Goal: Task Accomplishment & Management: Complete application form

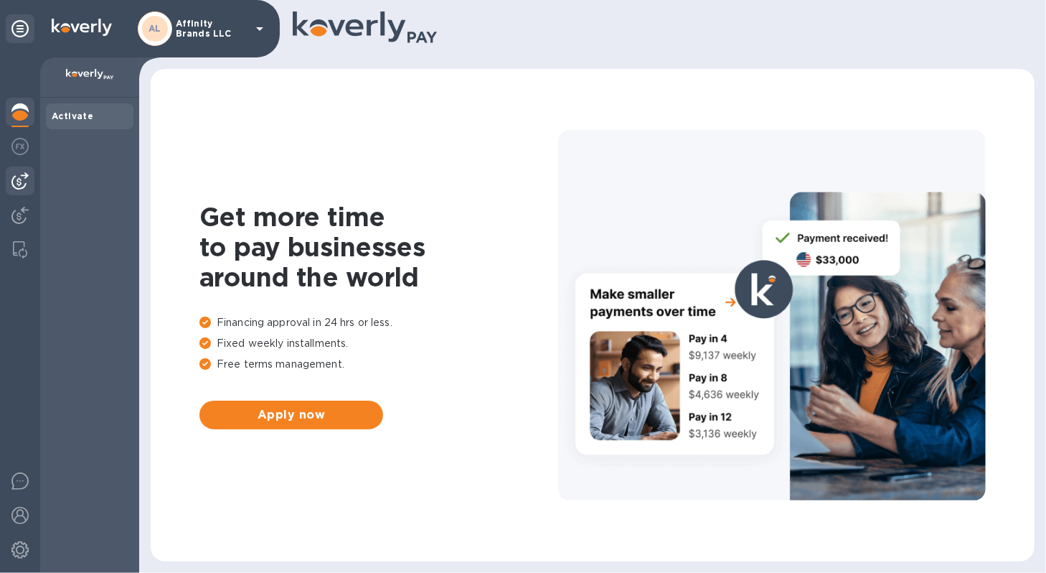
click at [24, 181] on img at bounding box center [19, 180] width 17 height 17
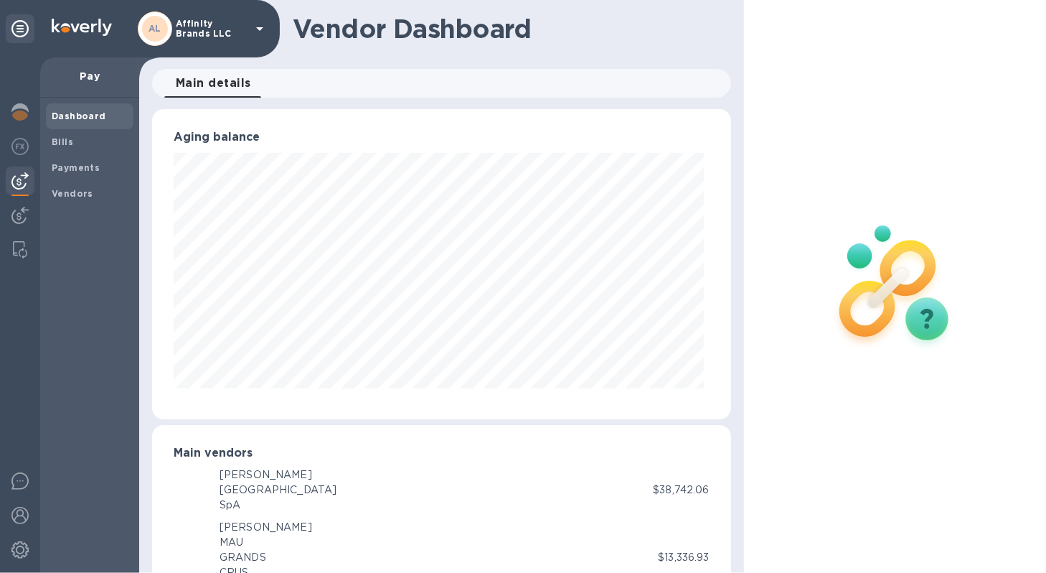
scroll to position [310, 573]
click at [61, 146] on span "Bills" at bounding box center [63, 142] width 22 height 14
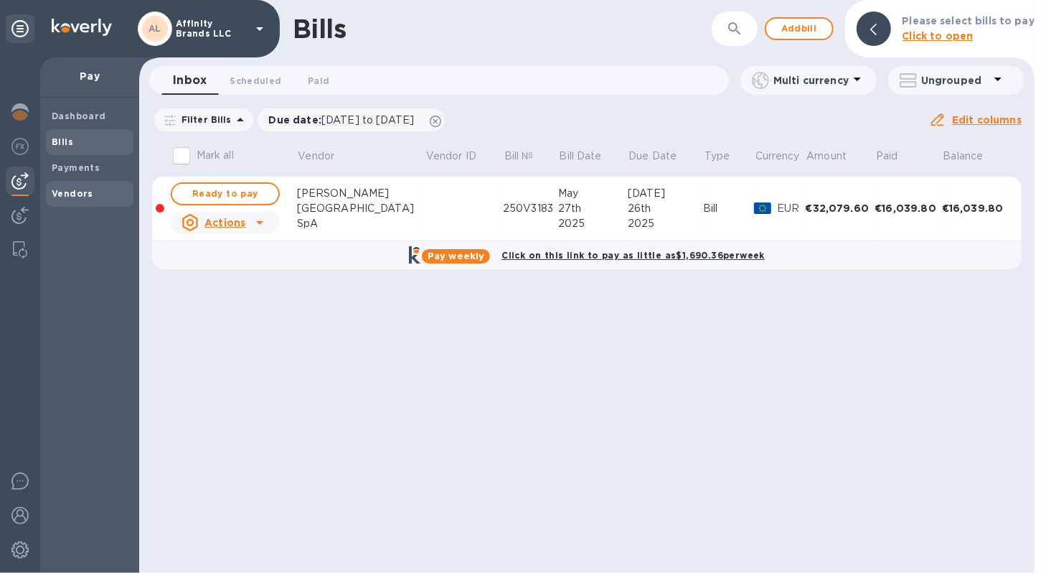
click at [70, 185] on div "Vendors" at bounding box center [90, 194] width 88 height 26
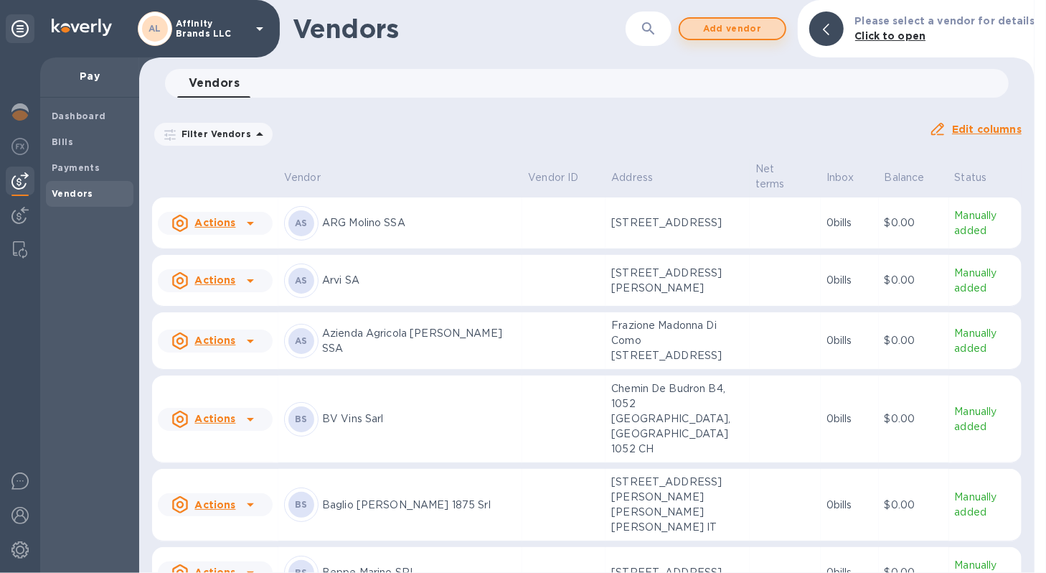
click at [720, 34] on span "Add vendor" at bounding box center [733, 28] width 82 height 17
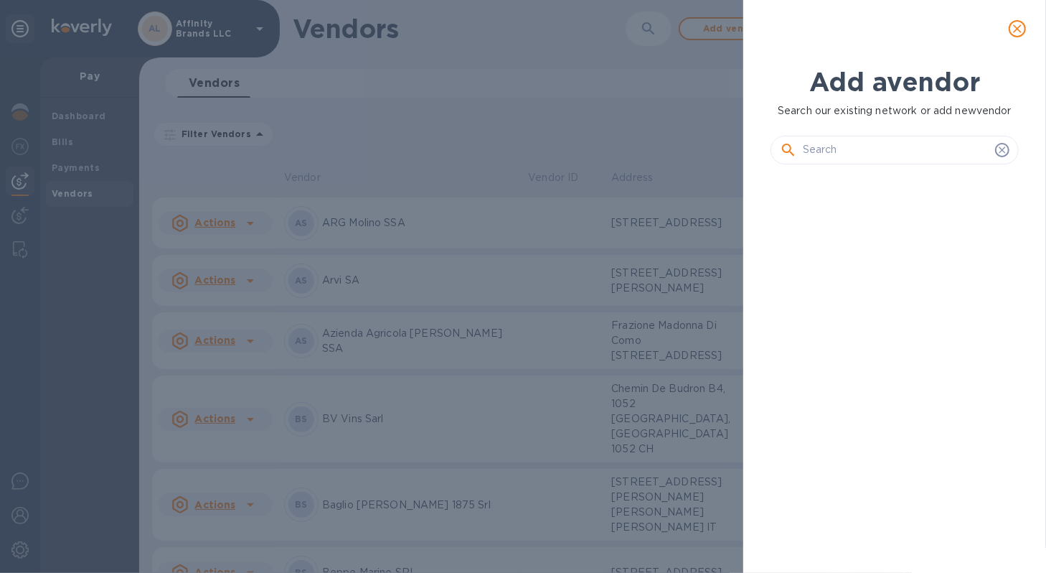
scroll to position [349, 253]
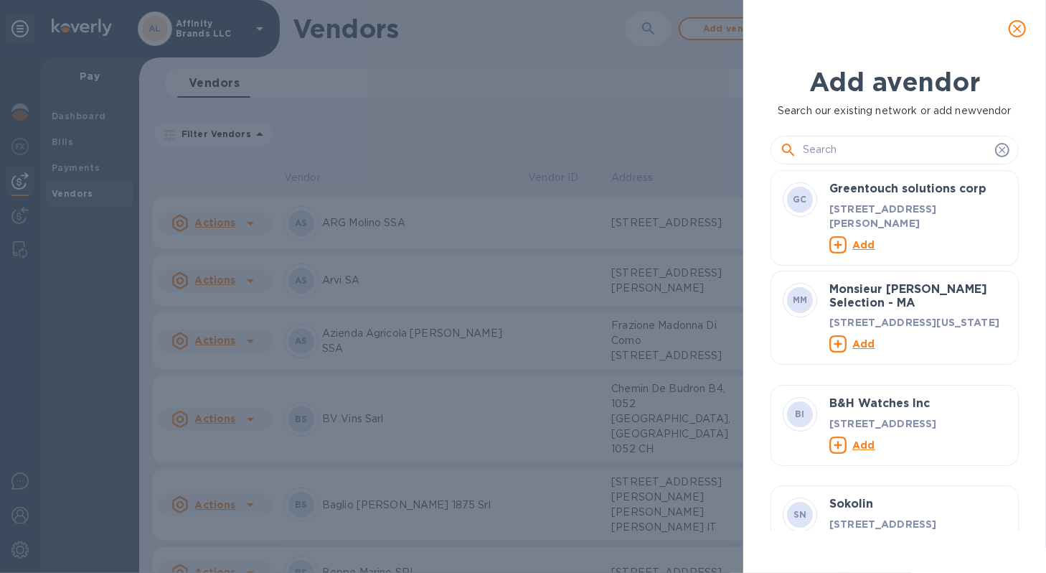
click at [840, 149] on input "text" at bounding box center [896, 150] width 187 height 22
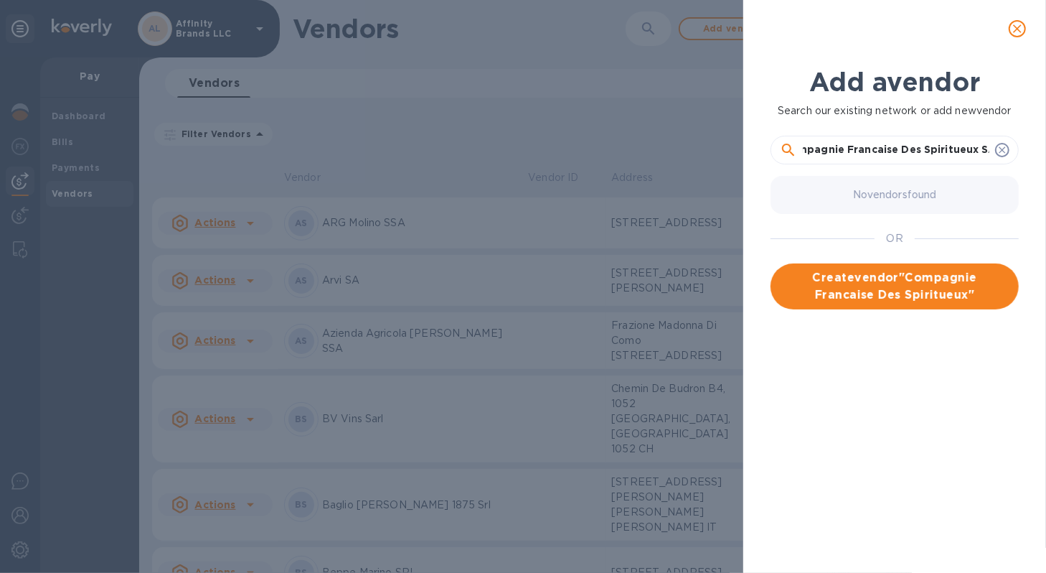
scroll to position [0, 27]
type input "Compagnie Francaise Des Spiritueux SAS"
click at [836, 273] on span "Create vendor " Compagnie Francaise Des Spiritueux SAS "" at bounding box center [894, 286] width 225 height 34
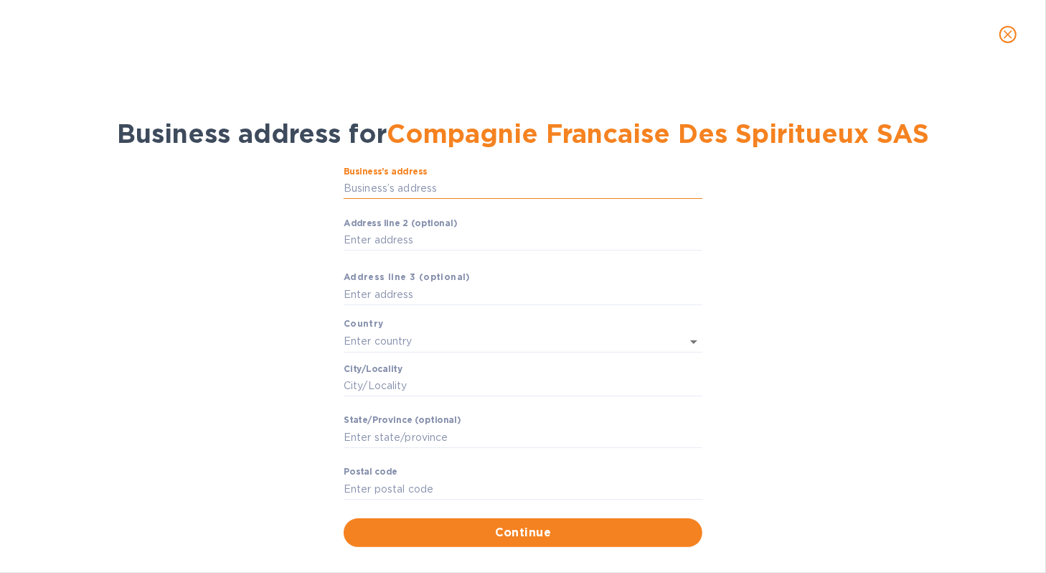
click at [456, 189] on input "Business’s аddress" at bounding box center [523, 189] width 359 height 22
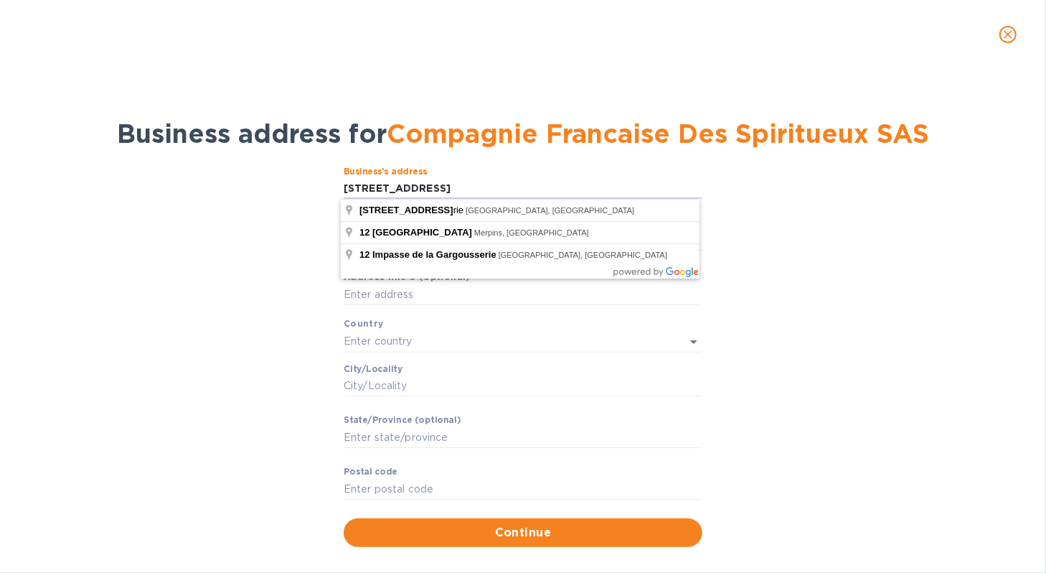
type input "[STREET_ADDRESS]"
click at [933, 225] on div "Business’s аddress [STREET_ADDRESS] ​ Аddress line 2 (optional) ​ Аddress line …" at bounding box center [523, 357] width 1009 height 398
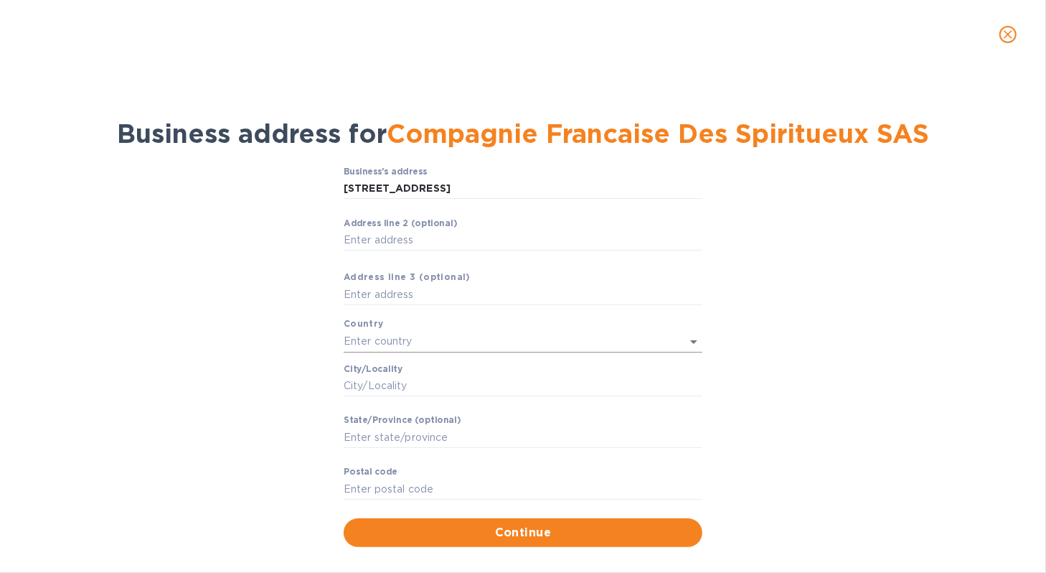
click at [405, 341] on input "text" at bounding box center [503, 341] width 319 height 21
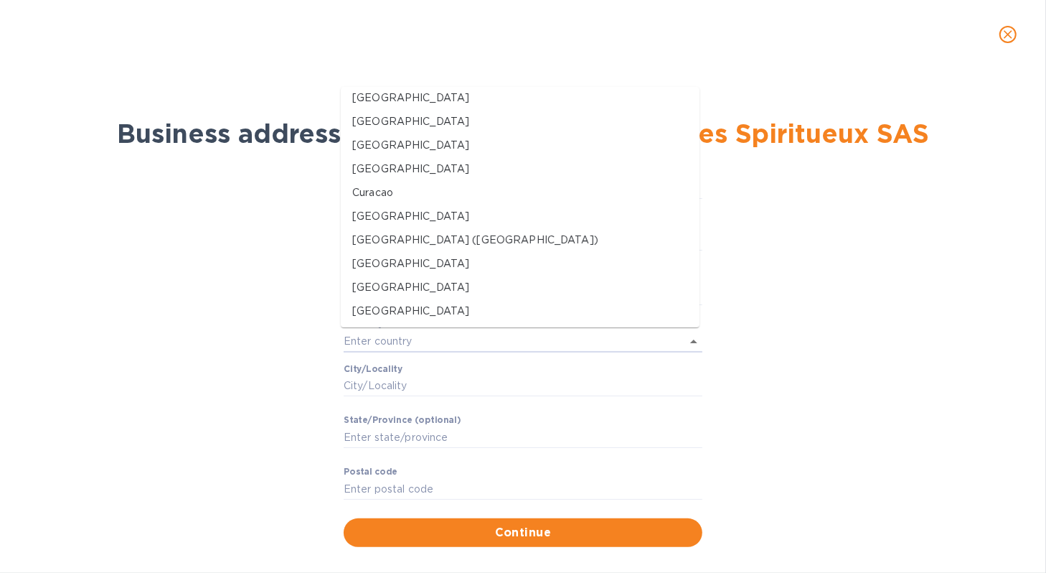
scroll to position [1472, 0]
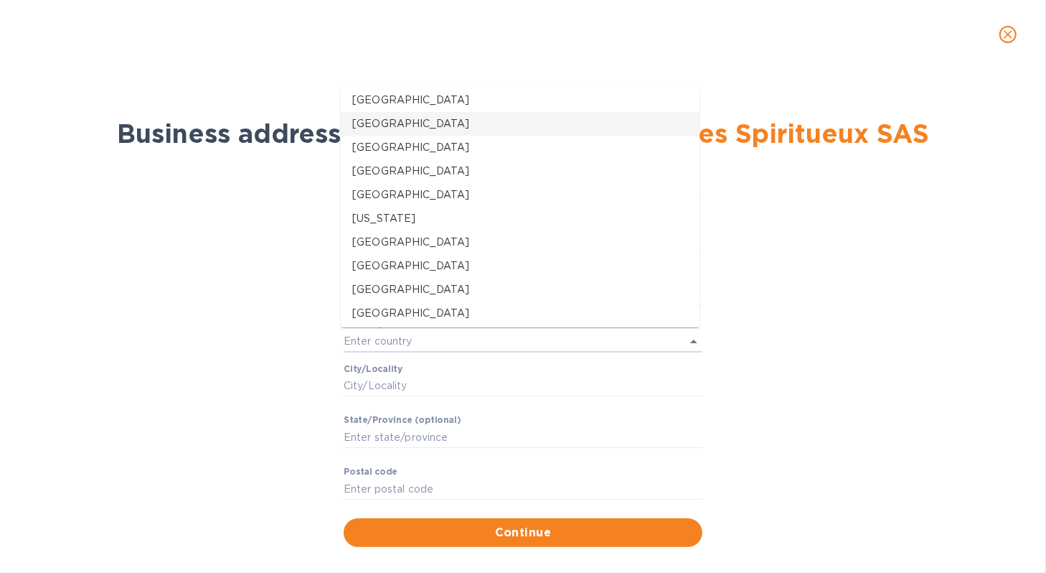
click at [459, 134] on li "[GEOGRAPHIC_DATA]" at bounding box center [520, 124] width 359 height 24
type input "[GEOGRAPHIC_DATA]"
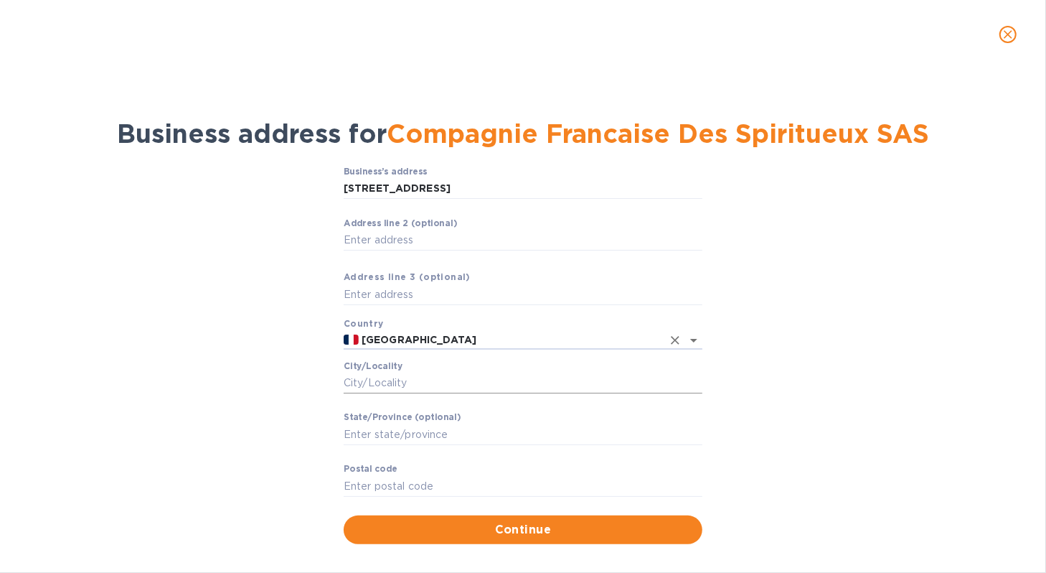
click at [440, 384] on input "Сity/Locаlity" at bounding box center [523, 383] width 359 height 22
type input "Parc De L'Alambic"
click at [508, 440] on input "Stаte/Province (optional)" at bounding box center [523, 434] width 359 height 22
type input "Merpins"
click at [423, 480] on input "Pоstal cоde" at bounding box center [523, 486] width 359 height 22
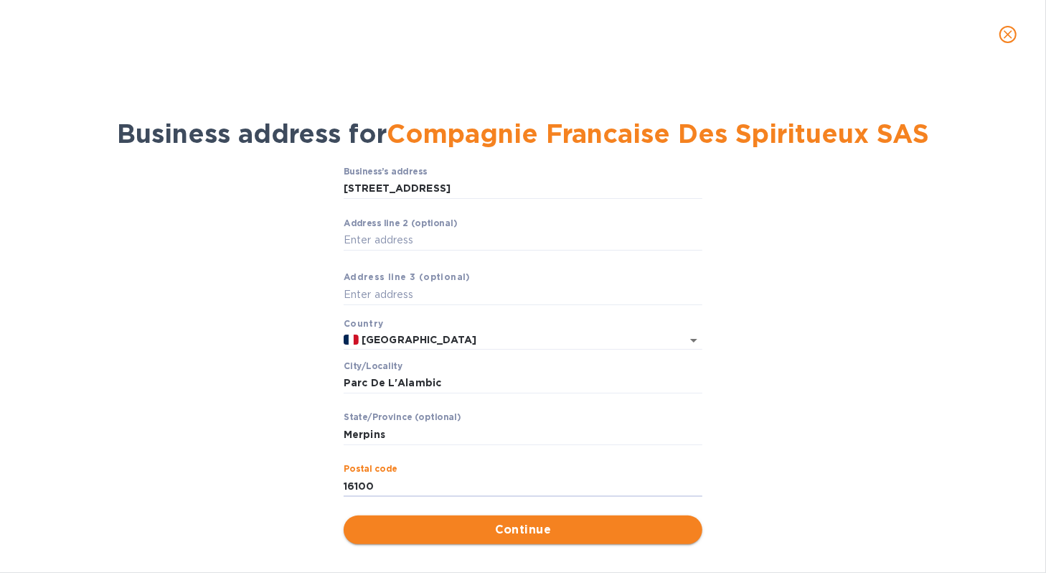
type input "16100"
click at [441, 526] on span "Continue" at bounding box center [523, 529] width 336 height 17
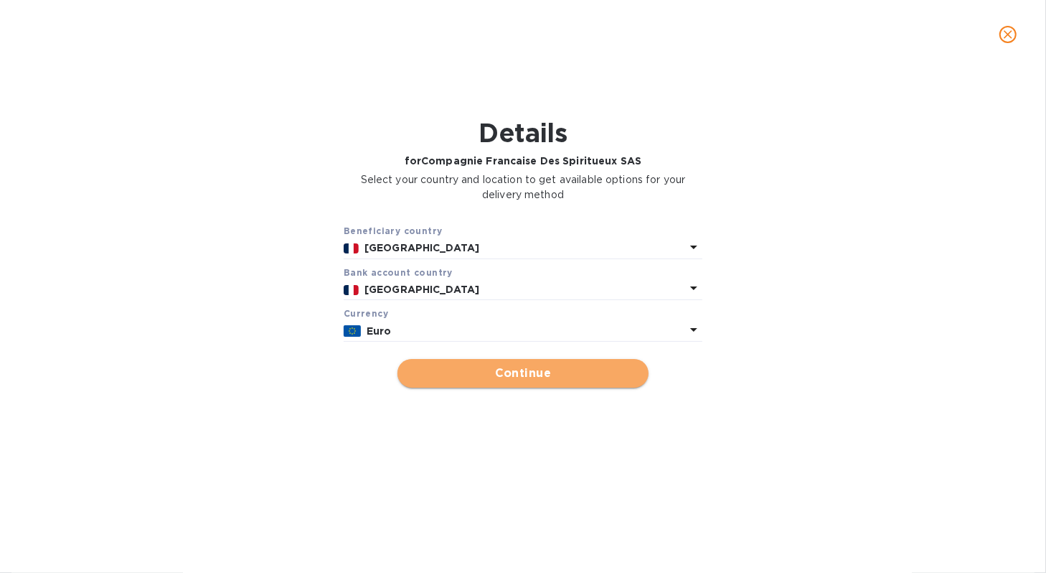
click at [489, 370] on span "Continue" at bounding box center [523, 373] width 228 height 17
type input "Compagnie Francaise Des Spiritueux SAS"
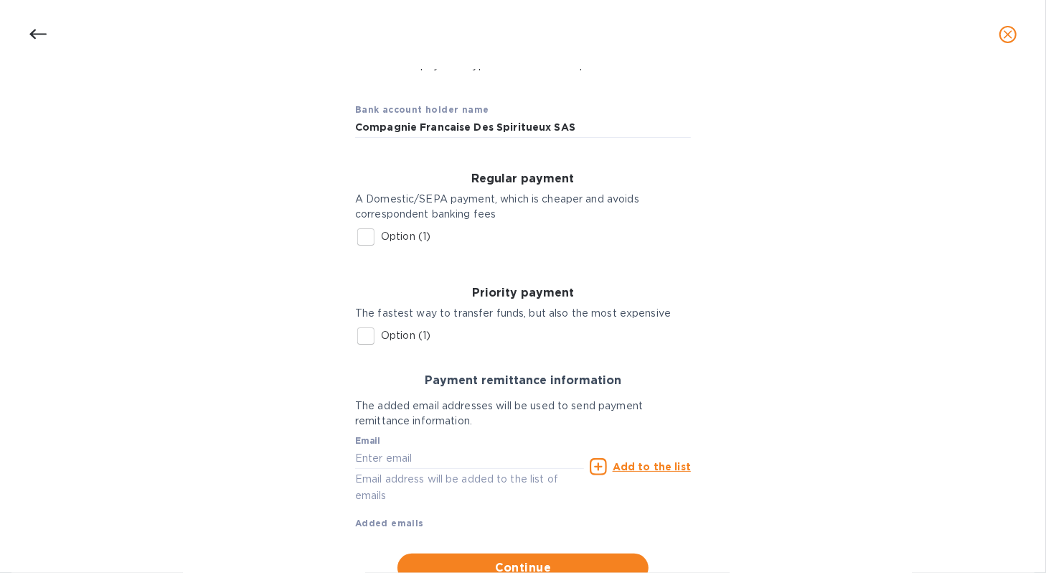
scroll to position [144, 0]
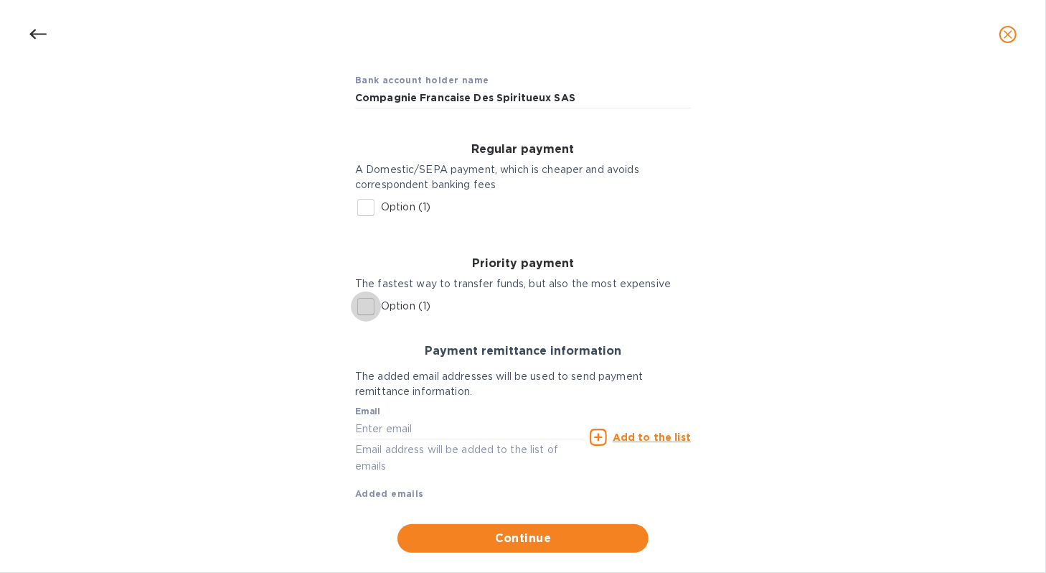
click at [360, 309] on input "Option (1)" at bounding box center [366, 306] width 30 height 30
checkbox input "true"
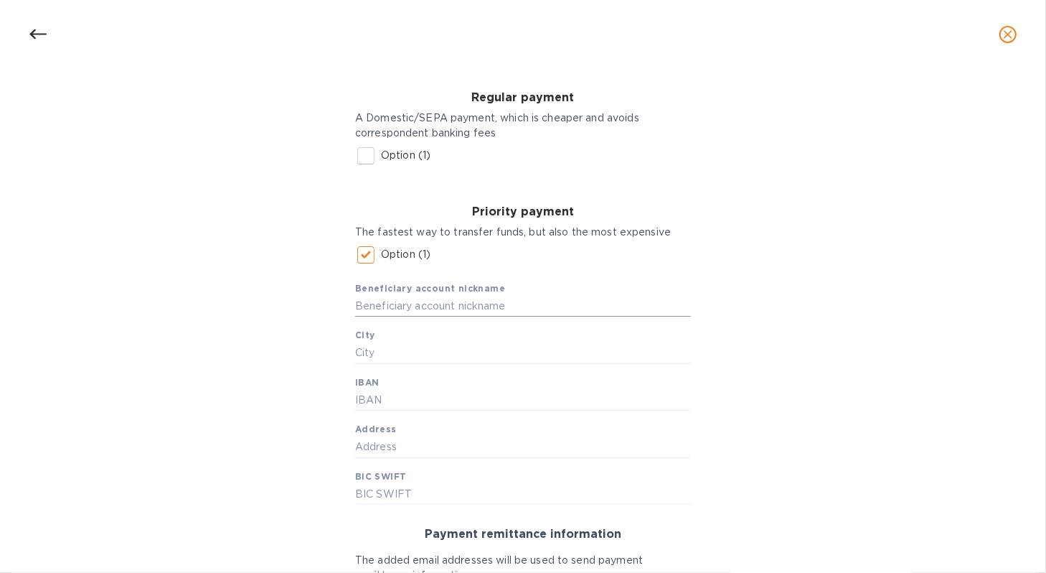
scroll to position [215, 0]
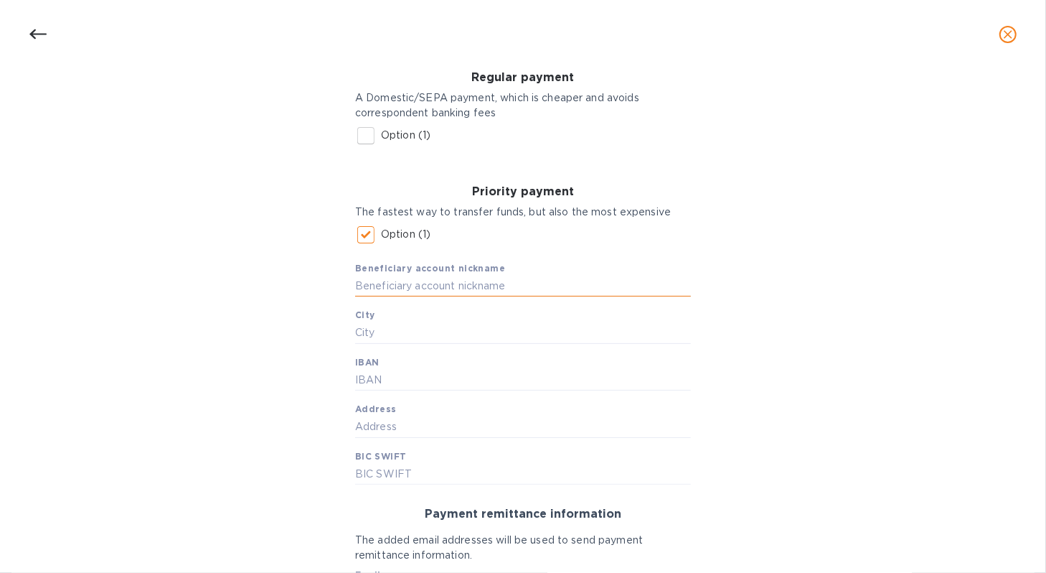
click at [408, 288] on input "text" at bounding box center [523, 287] width 336 height 22
type input "Compagnie Francaise Des Spiritueux SAS"
click at [479, 332] on input "text" at bounding box center [523, 333] width 336 height 22
type input "Parc De L'Alambic"
click at [437, 376] on input "text" at bounding box center [523, 381] width 336 height 22
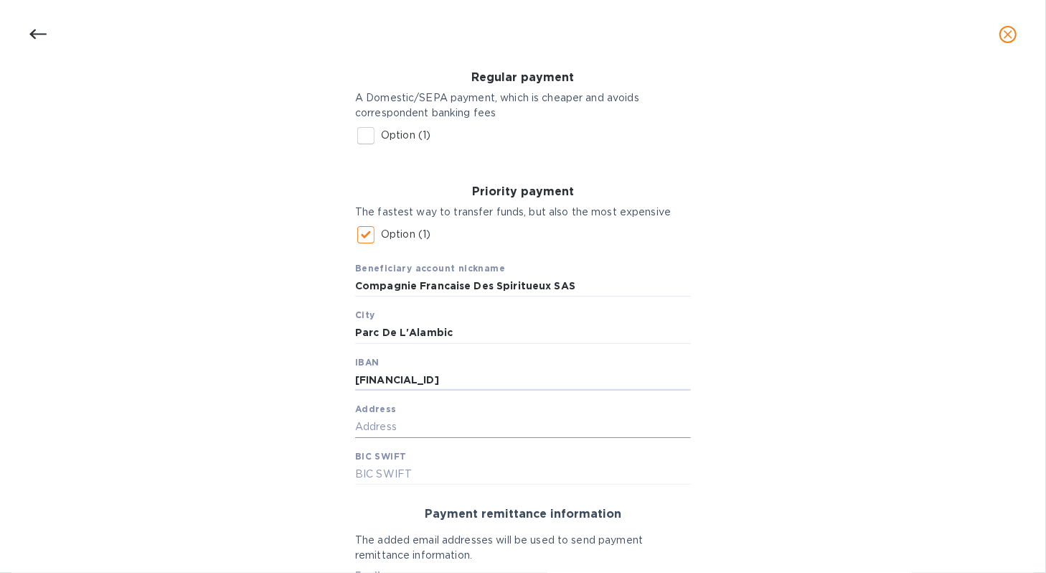
type input "[FINANCIAL_ID]"
click at [565, 430] on input "text" at bounding box center [523, 427] width 336 height 22
type input "[STREET_ADDRESS]"
click at [463, 469] on input "text" at bounding box center [523, 475] width 336 height 22
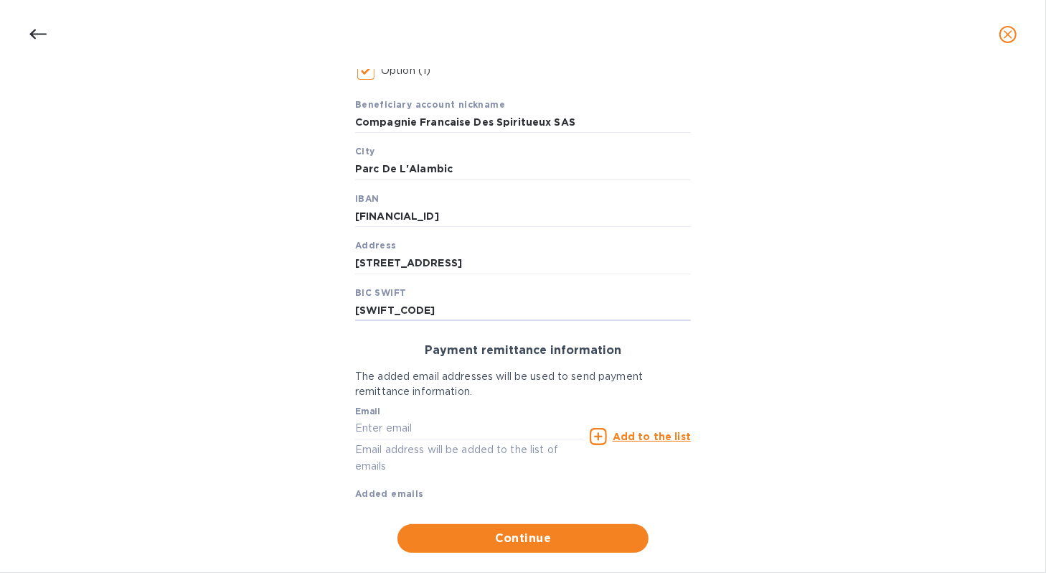
scroll to position [404, 0]
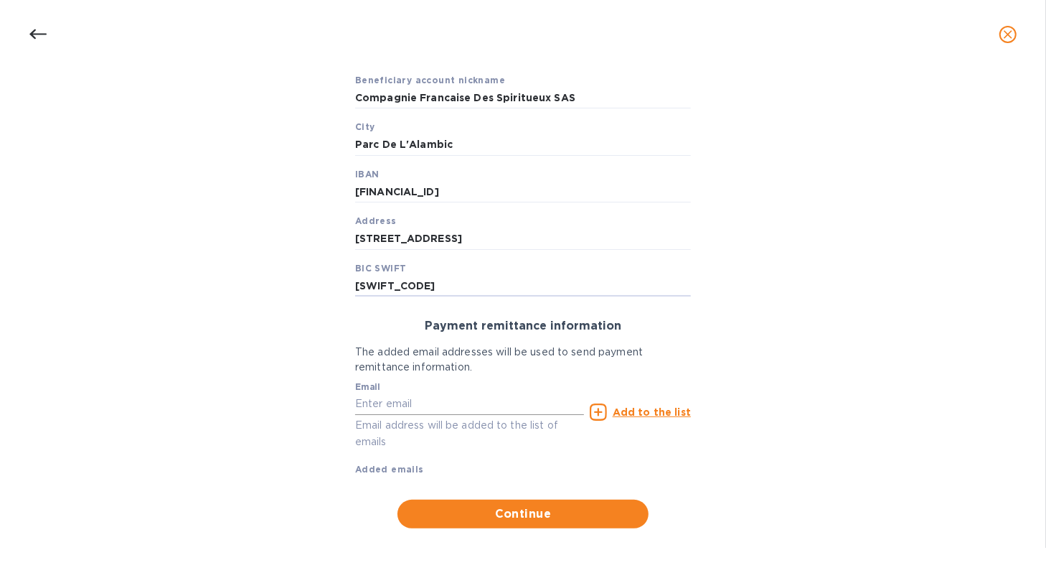
type input "[SWIFT_CODE]"
click at [434, 400] on input "text" at bounding box center [469, 404] width 229 height 22
type input "[PERSON_NAME][EMAIL_ADDRESS][PERSON_NAME][DOMAIN_NAME]"
click at [679, 413] on u "Add to the list" at bounding box center [652, 411] width 78 height 11
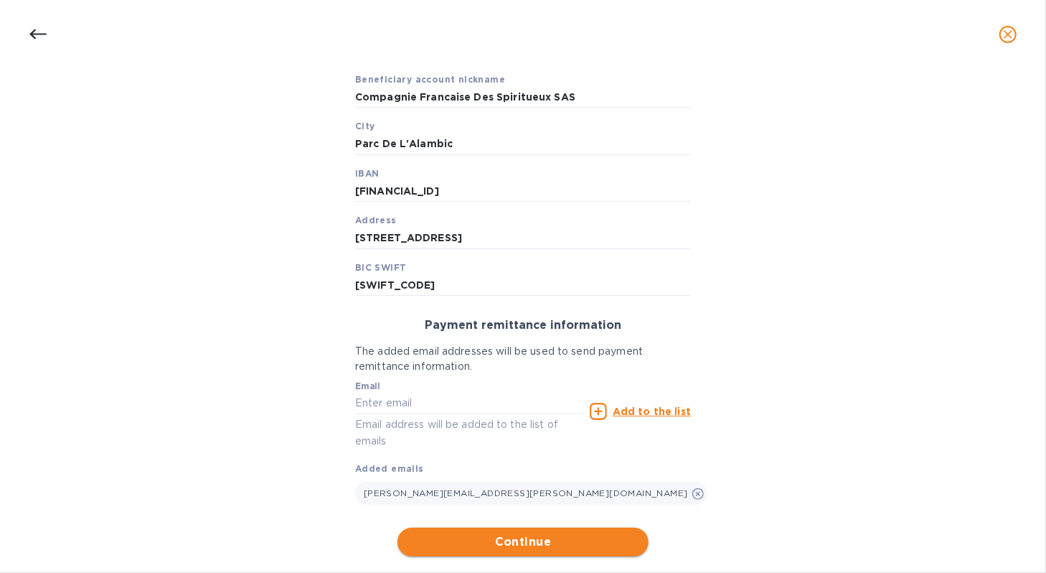
click at [567, 536] on span "Continue" at bounding box center [523, 541] width 228 height 17
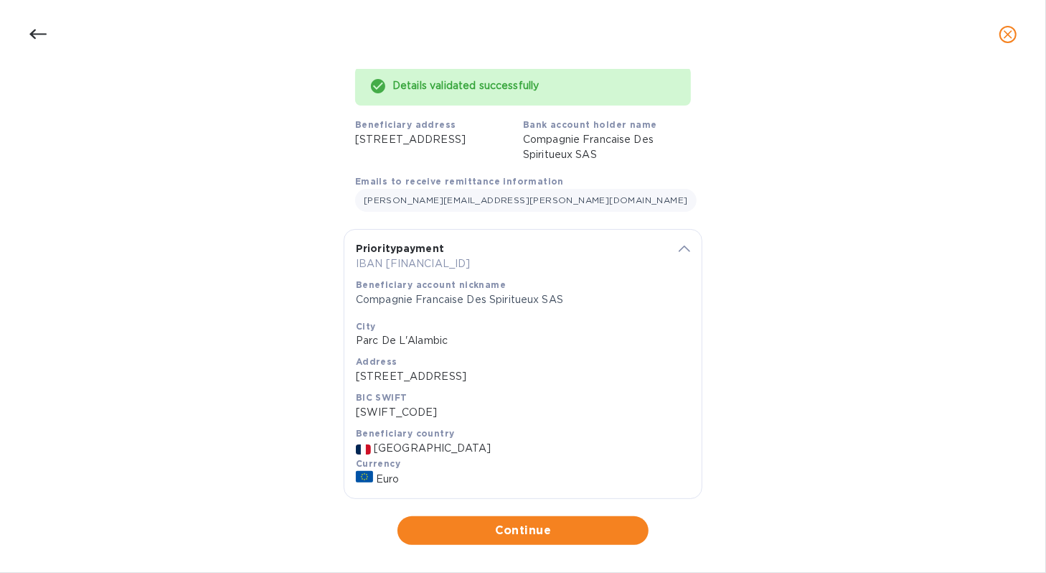
scroll to position [130, 0]
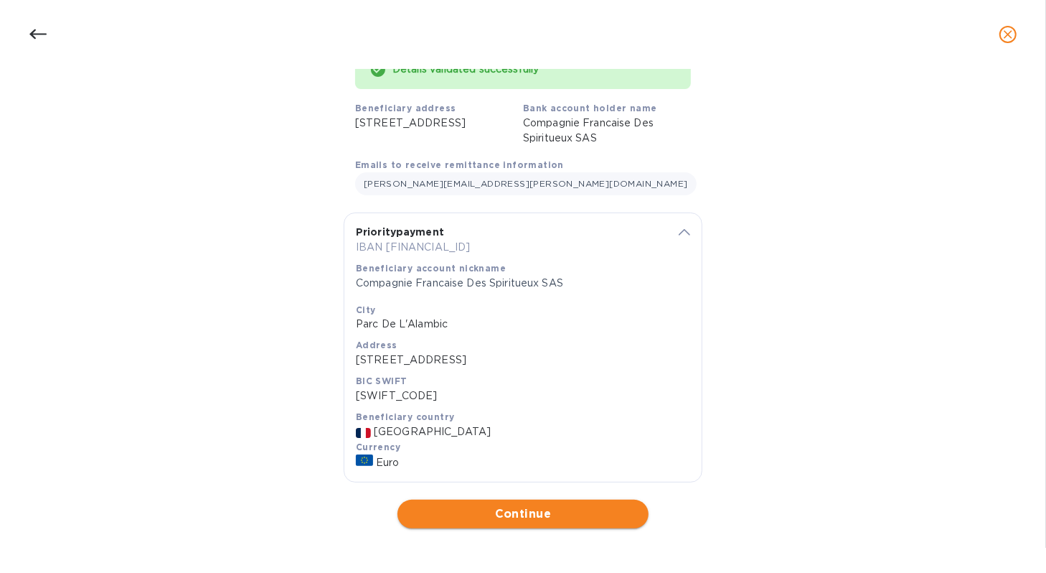
click at [509, 509] on span "Continue" at bounding box center [523, 513] width 228 height 17
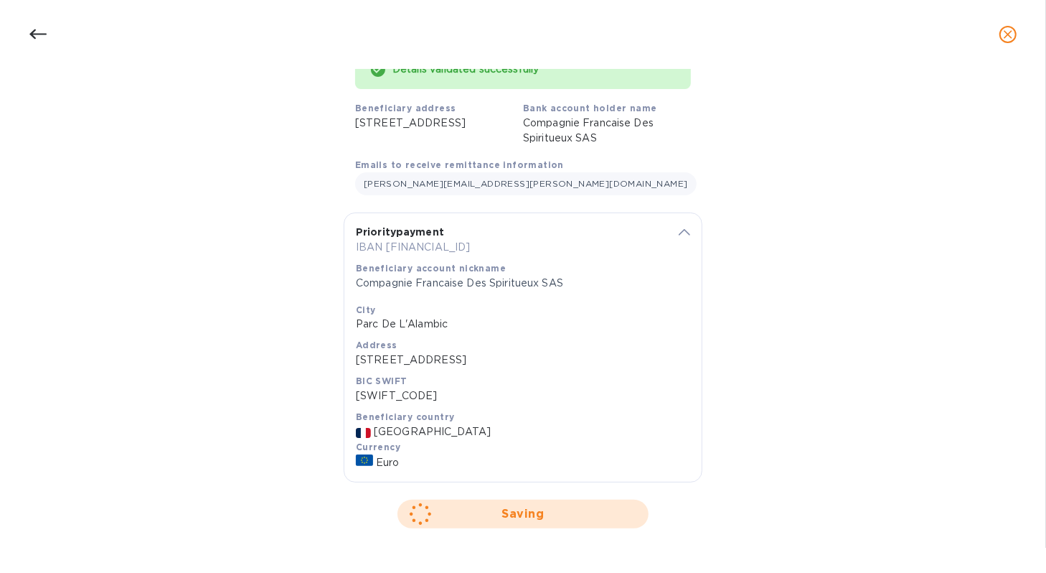
scroll to position [0, 0]
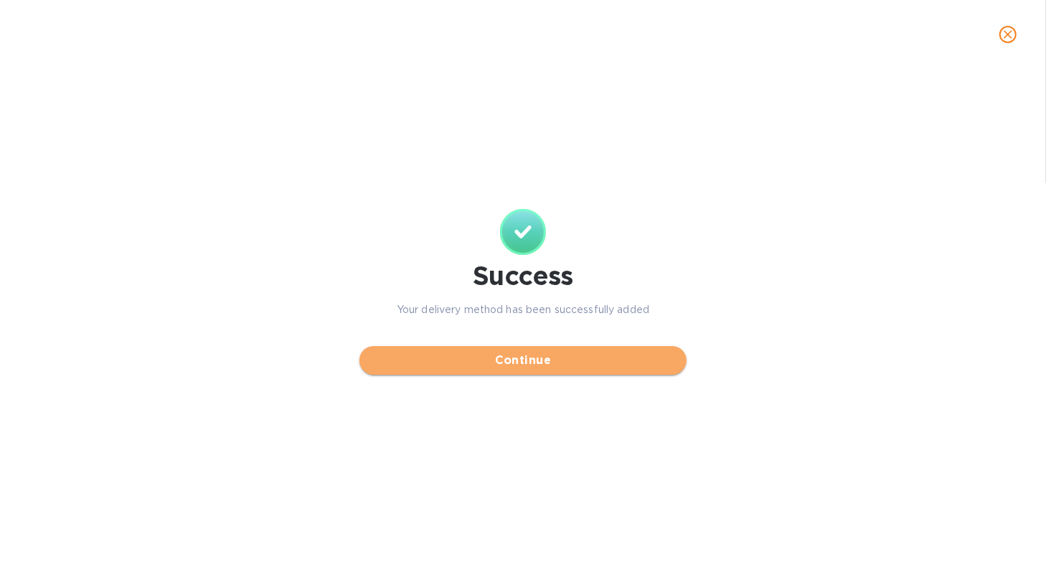
click at [527, 365] on span "Continue" at bounding box center [523, 360] width 304 height 17
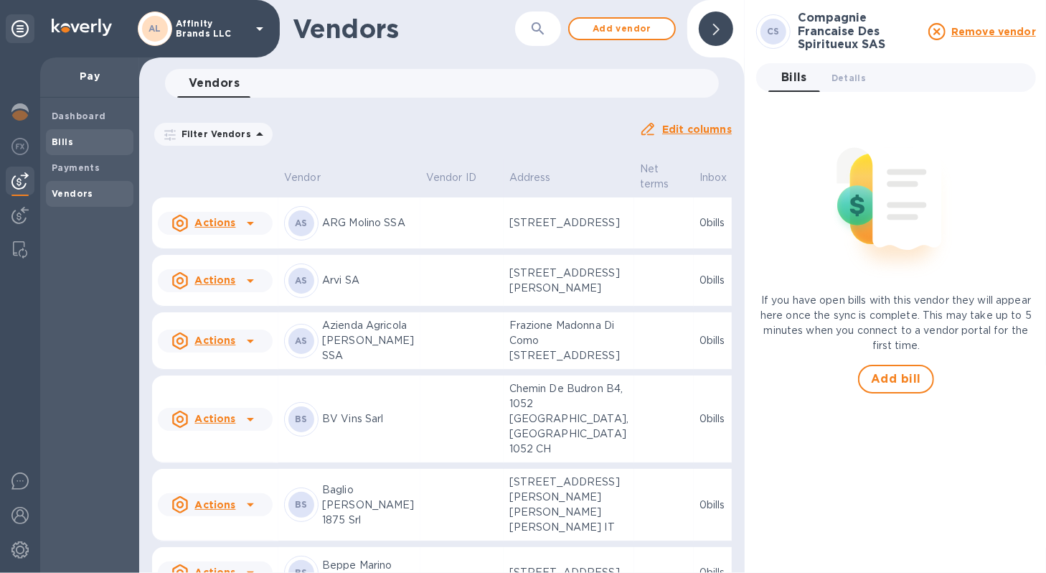
click at [63, 146] on b "Bills" at bounding box center [63, 141] width 22 height 11
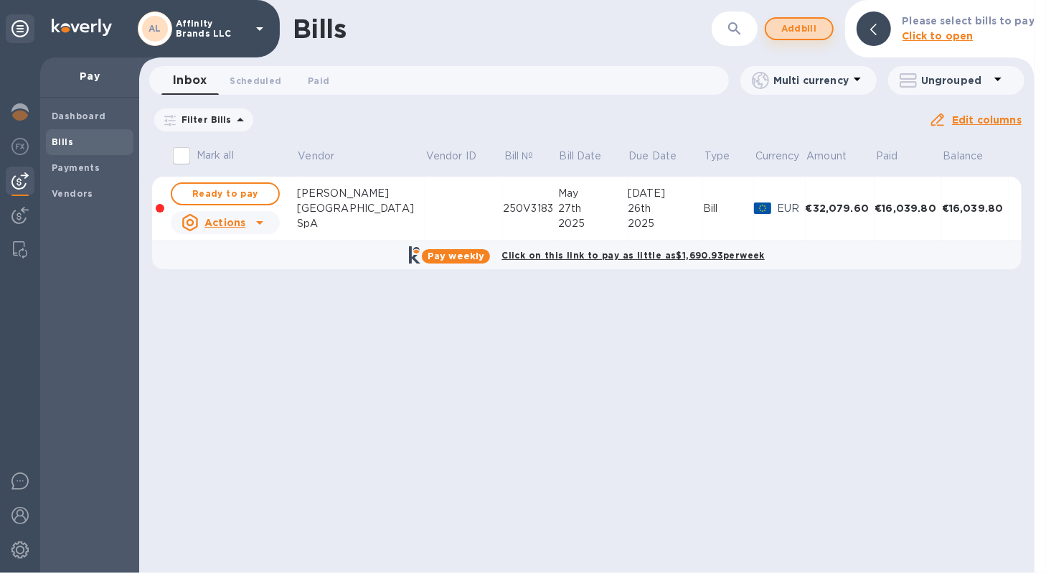
click at [807, 28] on span "Add bill" at bounding box center [799, 28] width 43 height 17
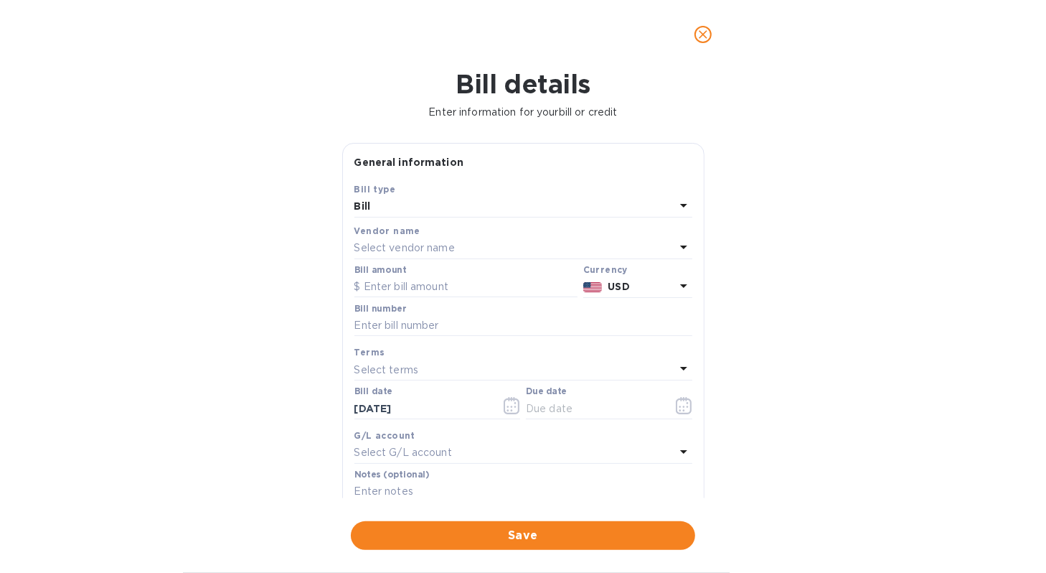
click at [679, 240] on icon at bounding box center [683, 246] width 17 height 17
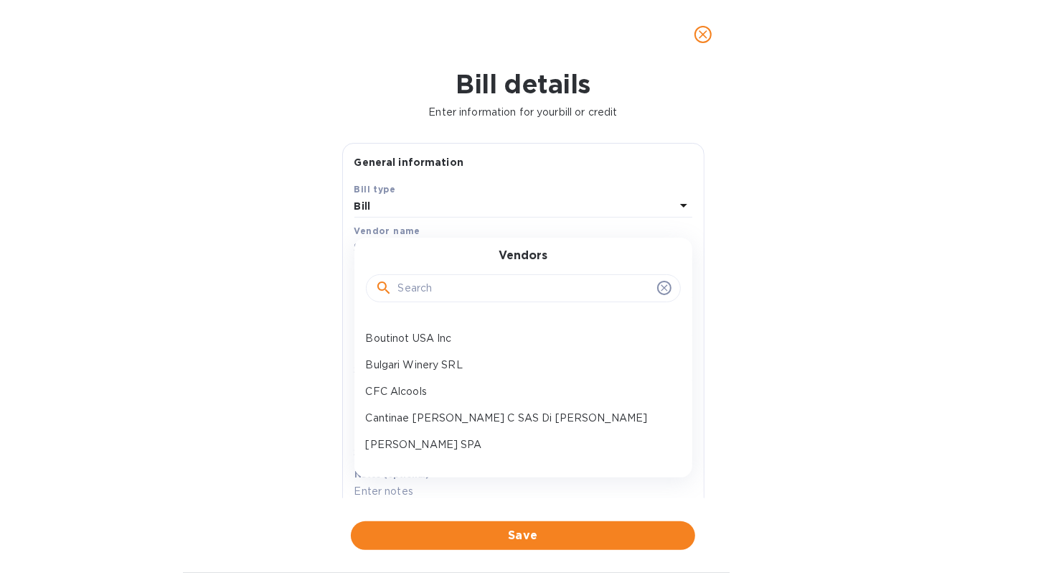
scroll to position [215, 0]
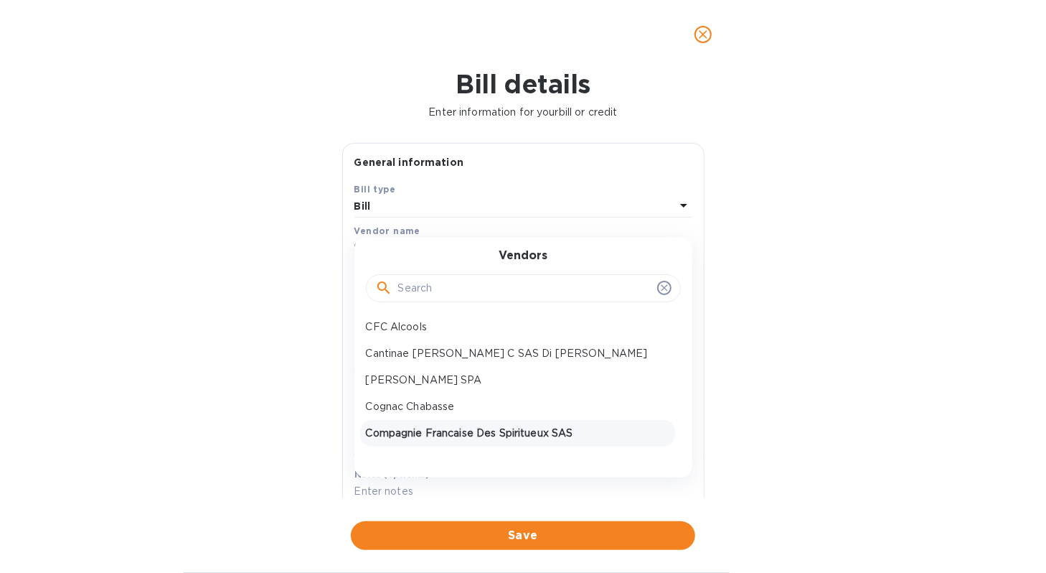
click at [447, 430] on p "Compagnie Francaise Des Spiritueux SAS" at bounding box center [518, 433] width 304 height 15
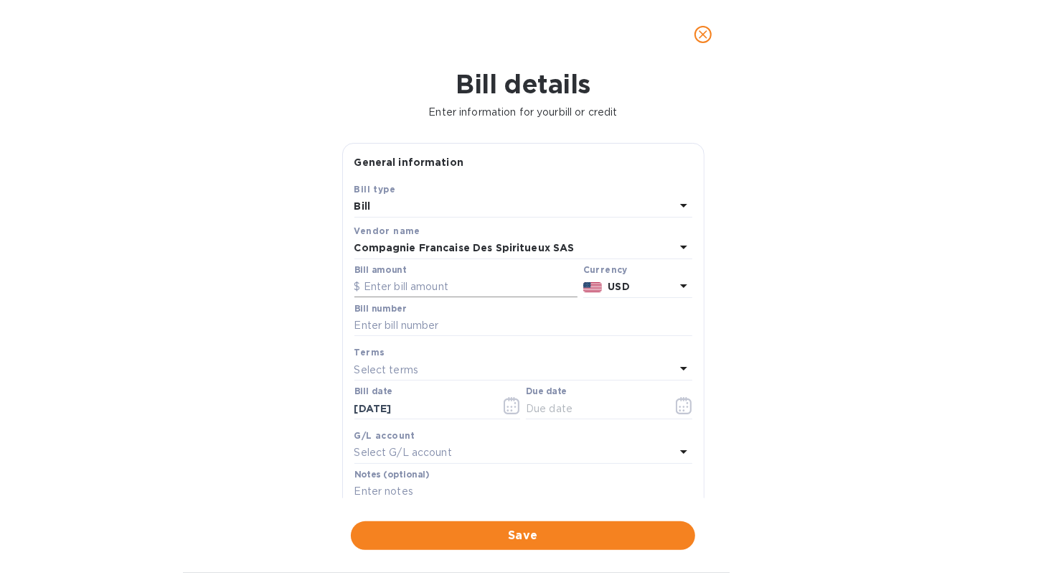
click at [426, 288] on input "text" at bounding box center [465, 287] width 223 height 22
type input "22,689.00"
click at [680, 287] on icon at bounding box center [683, 285] width 17 height 17
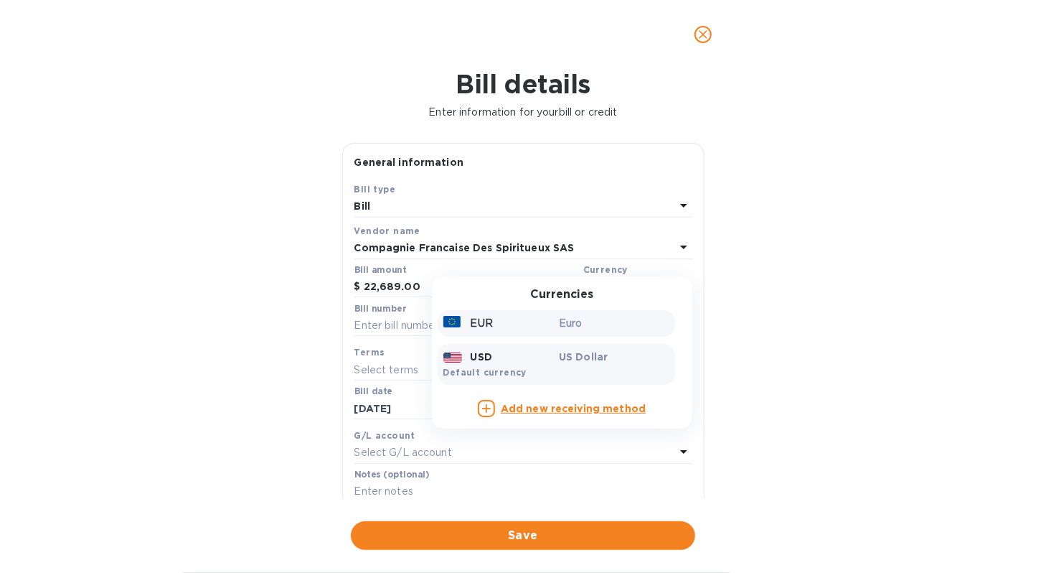
click at [524, 331] on div "EUR" at bounding box center [499, 323] width 116 height 21
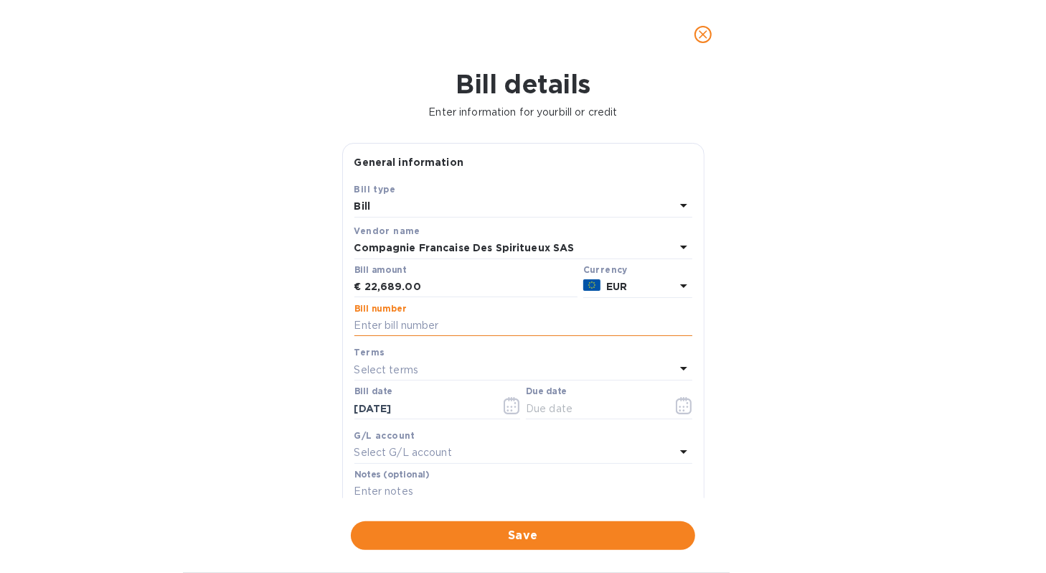
click at [451, 324] on input "text" at bounding box center [523, 326] width 338 height 22
type input "Proforma 250902-01"
click at [680, 370] on icon at bounding box center [683, 367] width 17 height 17
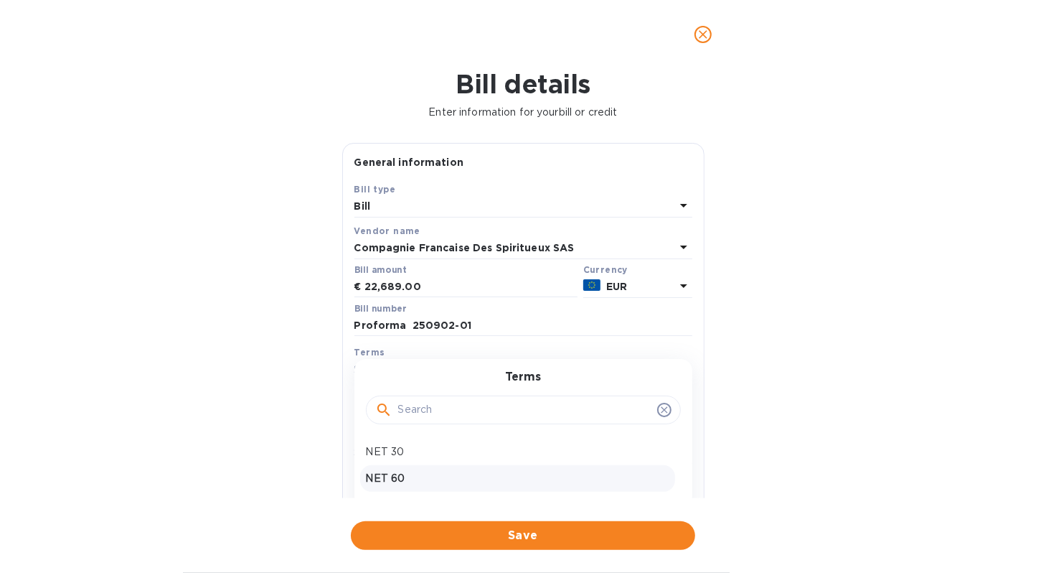
click at [492, 468] on div "NET 60" at bounding box center [517, 478] width 315 height 27
type input "[DATE]"
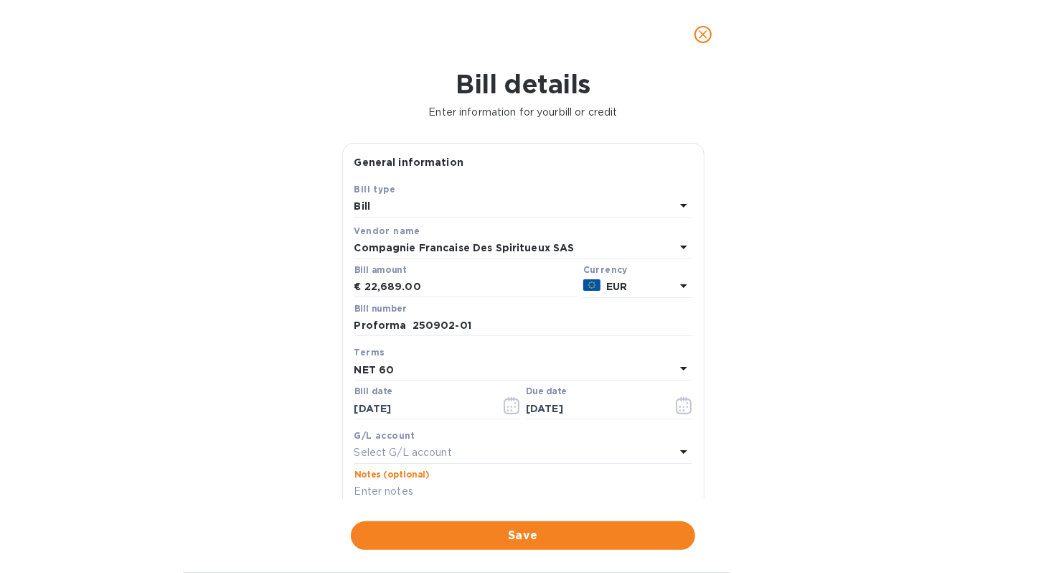
click at [433, 485] on input "text" at bounding box center [523, 492] width 338 height 22
type input "Affinity Brands - Proforma 250902-01"
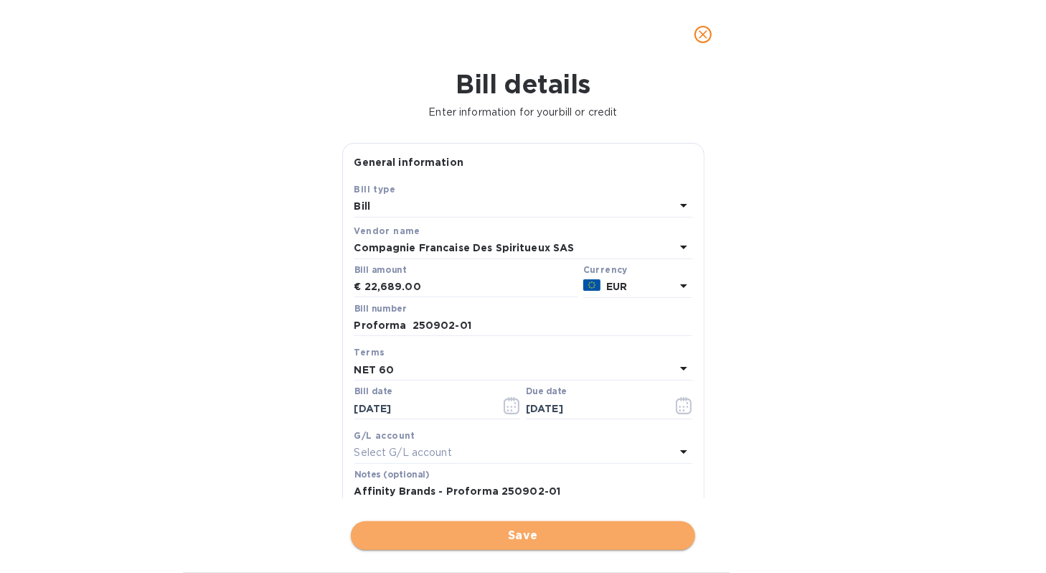
click at [416, 538] on span "Save" at bounding box center [522, 535] width 321 height 17
